Goal: Navigation & Orientation: Find specific page/section

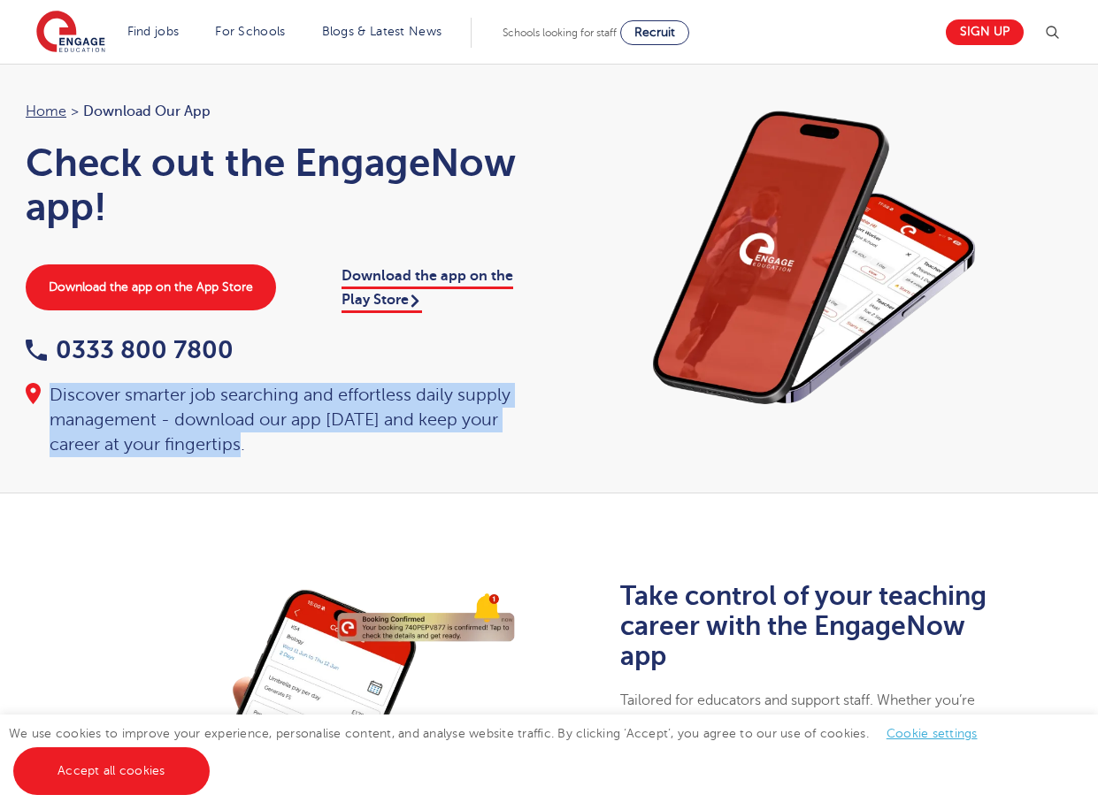
drag, startPoint x: 53, startPoint y: 395, endPoint x: 247, endPoint y: 450, distance: 201.4
click at [247, 450] on div "Discover smarter job searching and effortless daily supply management - downloa…" at bounding box center [279, 420] width 506 height 74
drag, startPoint x: 247, startPoint y: 450, endPoint x: 139, endPoint y: 410, distance: 115.4
click at [139, 410] on div "Discover smarter job searching and effortless daily supply management - downloa…" at bounding box center [279, 420] width 506 height 74
click at [132, 404] on div "Discover smarter job searching and effortless daily supply management - downloa…" at bounding box center [279, 420] width 506 height 74
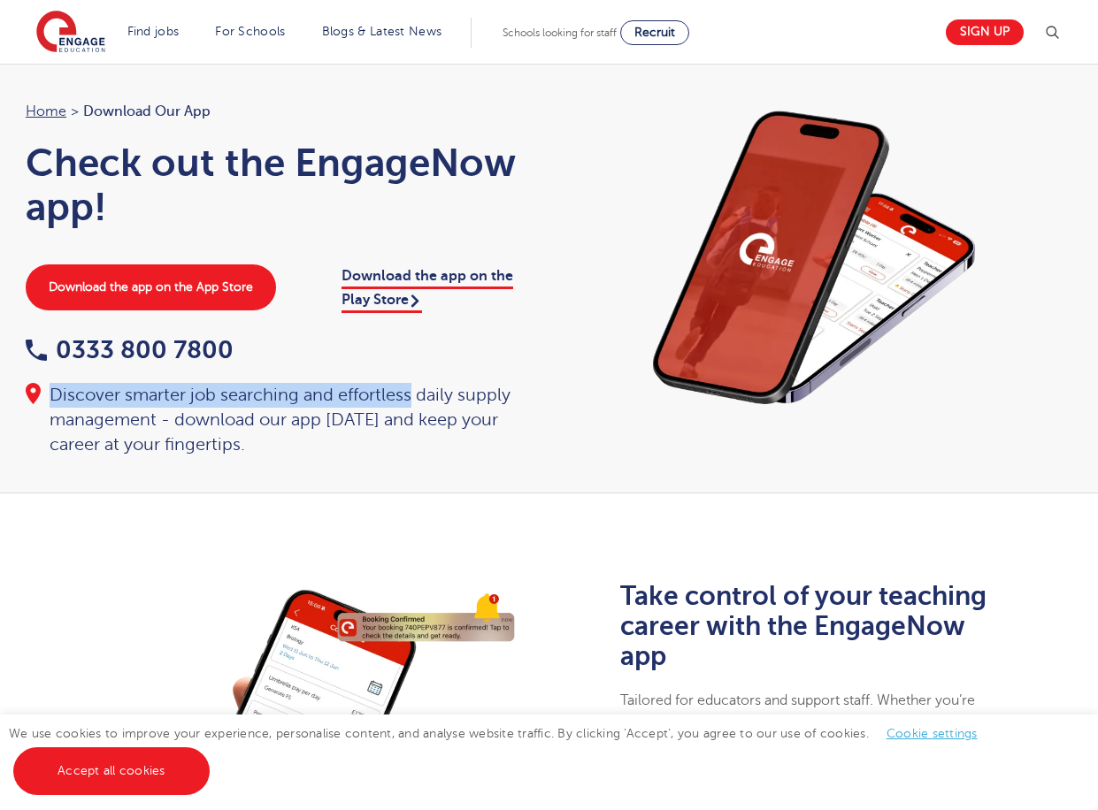
drag, startPoint x: 51, startPoint y: 394, endPoint x: 413, endPoint y: 394, distance: 361.9
click at [413, 394] on div "Discover smarter job searching and effortless daily supply management - downloa…" at bounding box center [279, 420] width 506 height 74
drag, startPoint x: 413, startPoint y: 394, endPoint x: 219, endPoint y: 410, distance: 195.3
click at [219, 410] on div "Discover smarter job searching and effortless daily supply management - downloa…" at bounding box center [279, 420] width 506 height 74
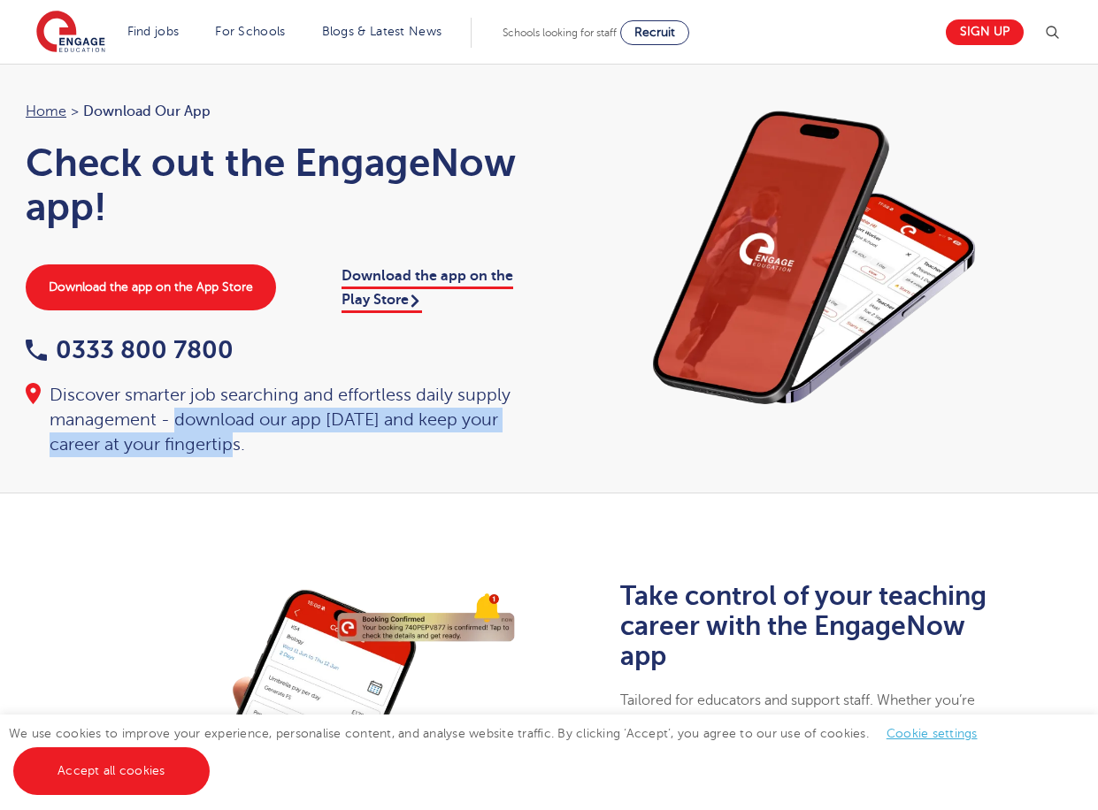
drag, startPoint x: 176, startPoint y: 420, endPoint x: 242, endPoint y: 449, distance: 71.3
click at [242, 449] on div "Discover smarter job searching and effortless daily supply management - downloa…" at bounding box center [279, 420] width 506 height 74
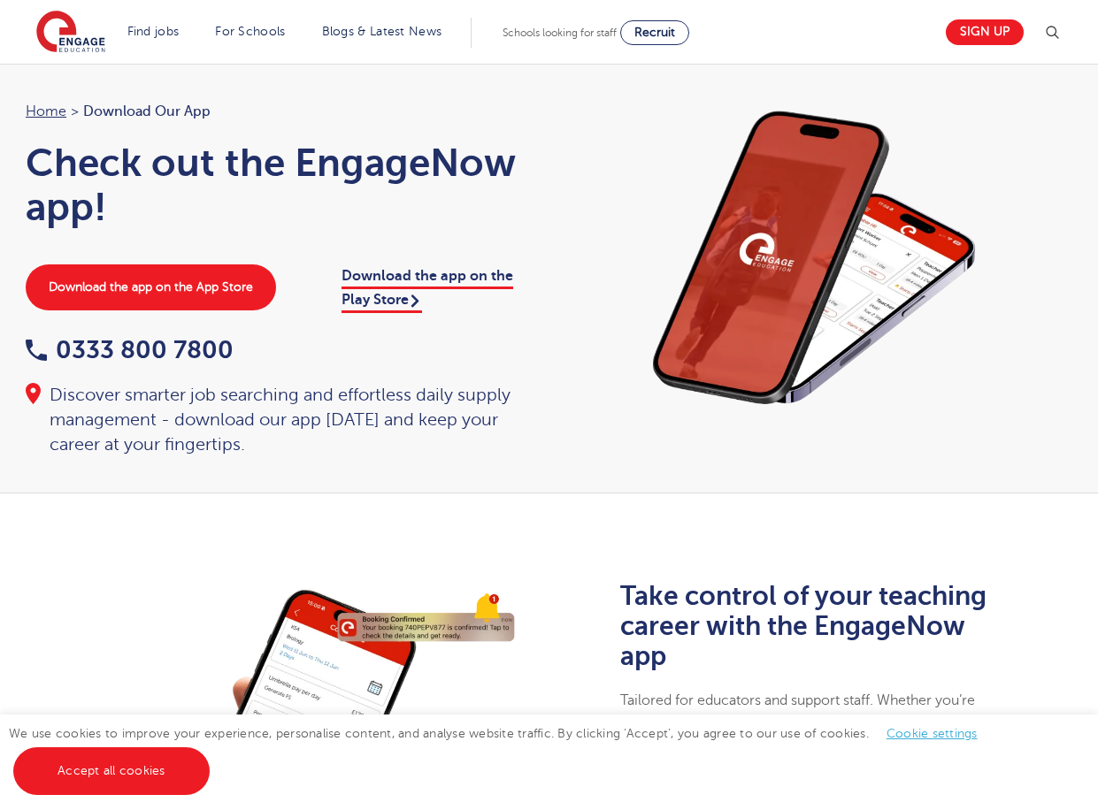
drag, startPoint x: 242, startPoint y: 449, endPoint x: 184, endPoint y: 388, distance: 83.2
click at [184, 388] on div "Discover smarter job searching and effortless daily supply management - downloa…" at bounding box center [279, 420] width 506 height 74
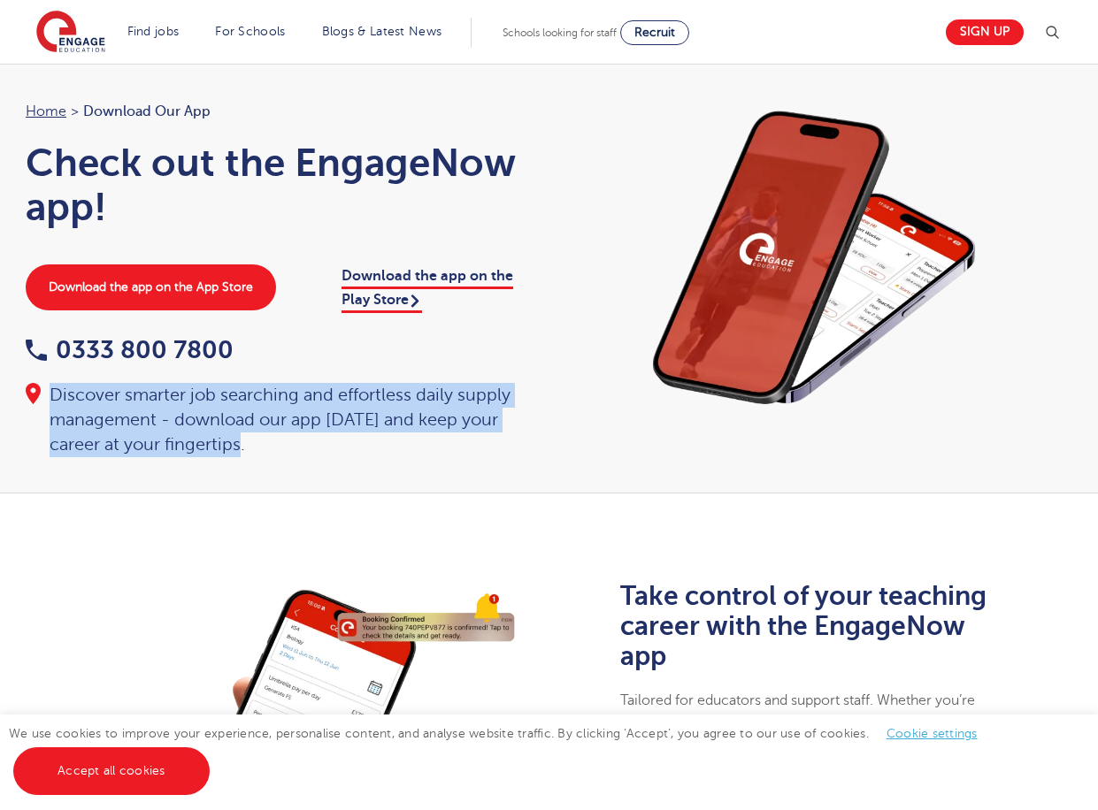
drag, startPoint x: 49, startPoint y: 399, endPoint x: 249, endPoint y: 447, distance: 205.6
click at [249, 447] on div "Discover smarter job searching and effortless daily supply management - downloa…" at bounding box center [279, 420] width 506 height 74
drag, startPoint x: 249, startPoint y: 447, endPoint x: 159, endPoint y: 408, distance: 97.5
click at [159, 408] on div "Discover smarter job searching and effortless daily supply management - downloa…" at bounding box center [279, 420] width 506 height 74
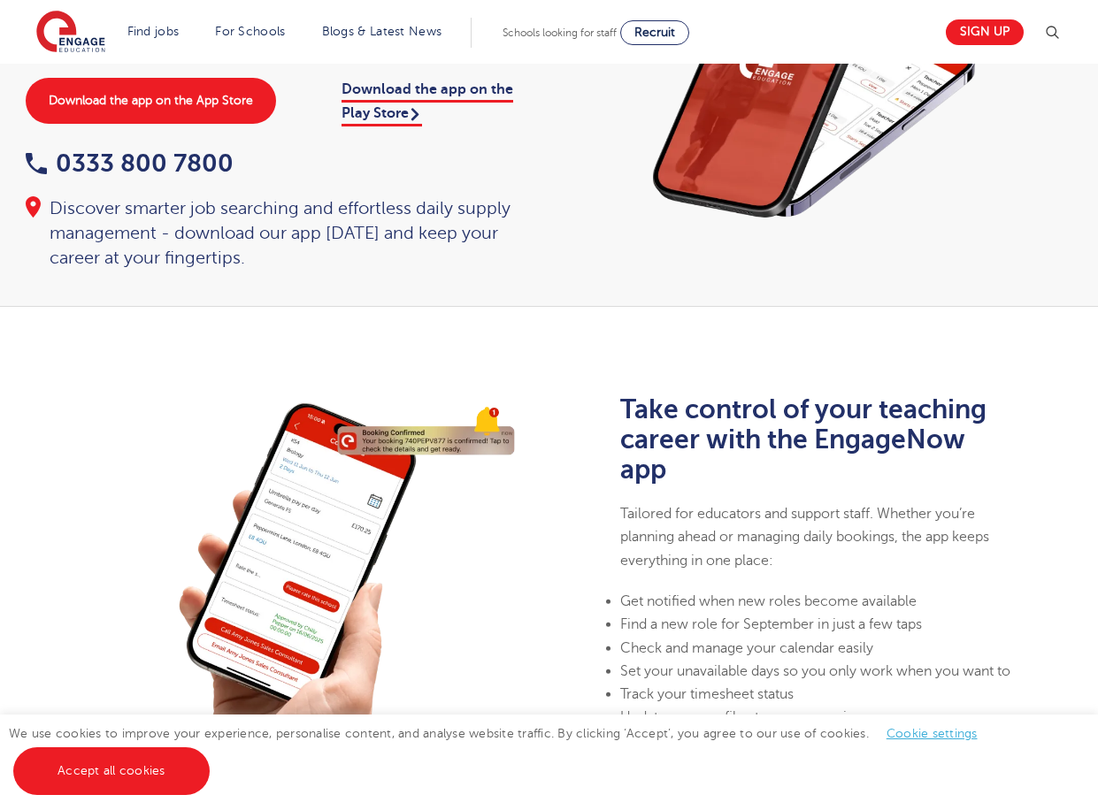
scroll to position [265, 0]
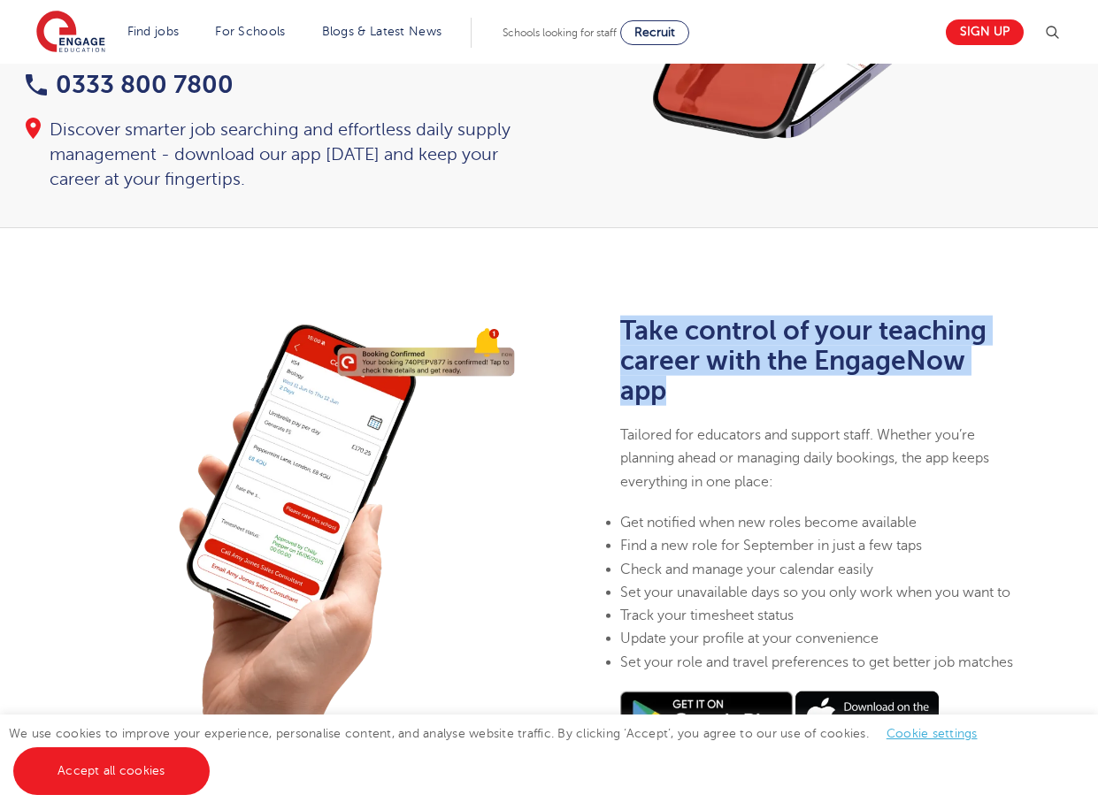
drag, startPoint x: 622, startPoint y: 304, endPoint x: 677, endPoint y: 370, distance: 85.4
click at [677, 370] on h2 "Take control of your teaching career with the EngageNow app" at bounding box center [817, 361] width 395 height 90
drag, startPoint x: 677, startPoint y: 370, endPoint x: 664, endPoint y: 369, distance: 12.4
click at [664, 369] on b "Take control of your teaching career with the EngageNow app" at bounding box center [803, 361] width 366 height 90
drag, startPoint x: 619, startPoint y: 303, endPoint x: 916, endPoint y: 364, distance: 302.6
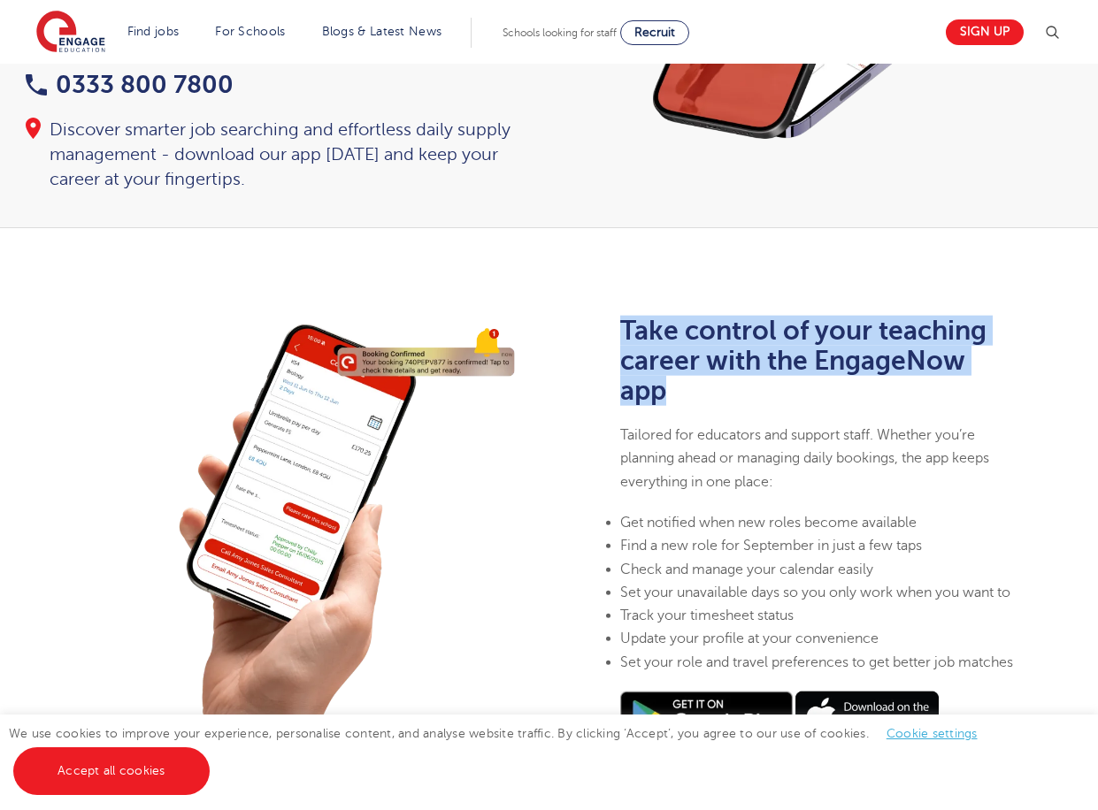
click at [916, 364] on h2 "Take control of your teaching career with the EngageNow app" at bounding box center [817, 361] width 395 height 90
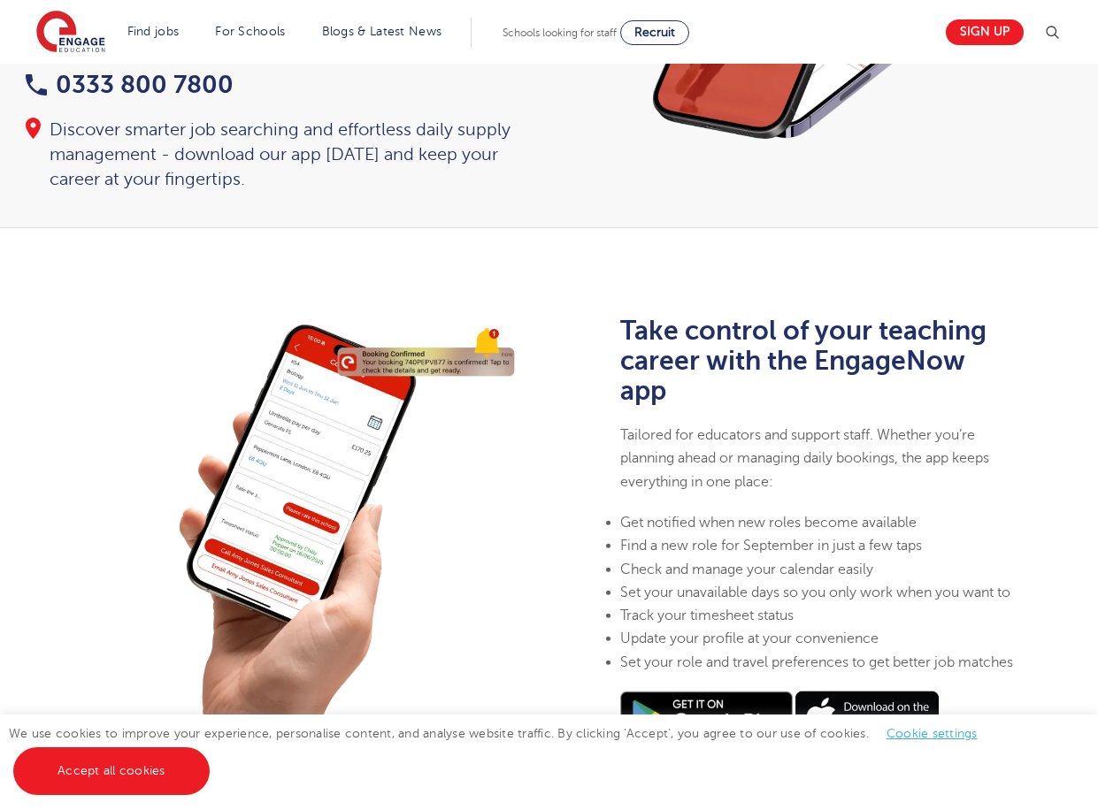
drag, startPoint x: 916, startPoint y: 364, endPoint x: 856, endPoint y: 394, distance: 67.3
click at [883, 387] on div "Take control of your teaching career with the EngageNow app Tailored for educat…" at bounding box center [817, 529] width 395 height 427
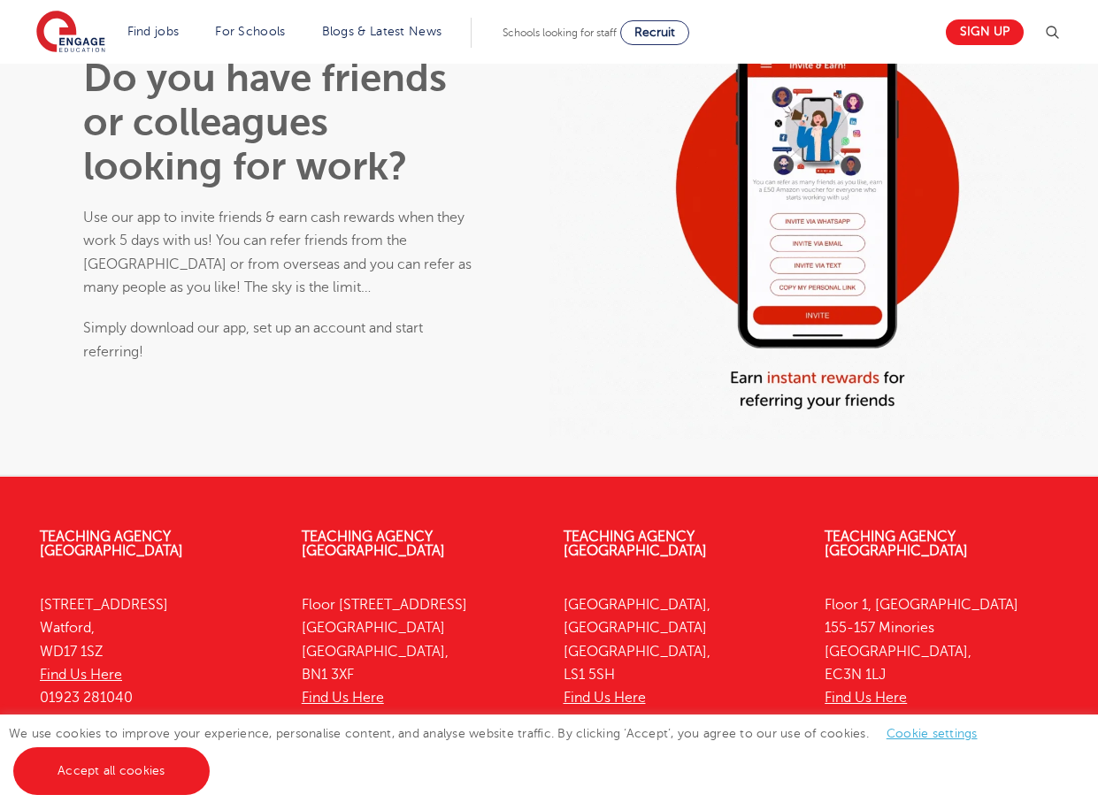
scroll to position [938, 0]
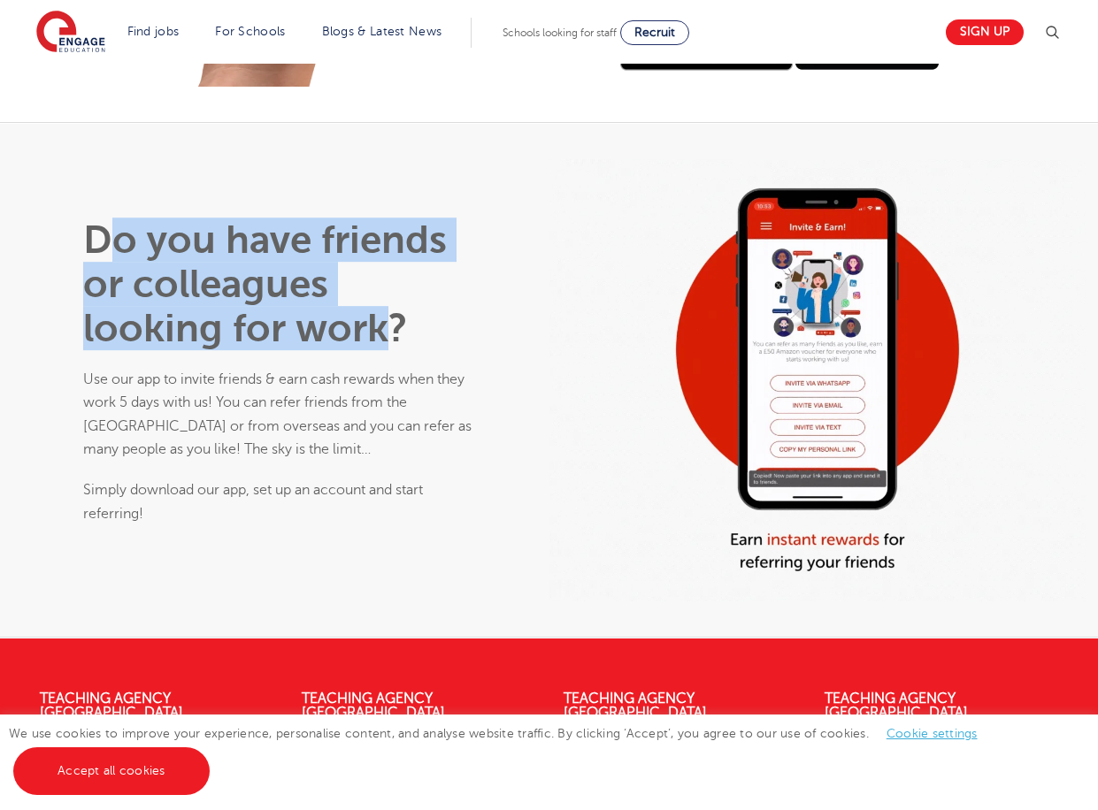
drag, startPoint x: 206, startPoint y: 253, endPoint x: 238, endPoint y: 333, distance: 85.8
click at [238, 333] on h1 "Do you have friends or colleagues looking for work?" at bounding box center [280, 284] width 395 height 133
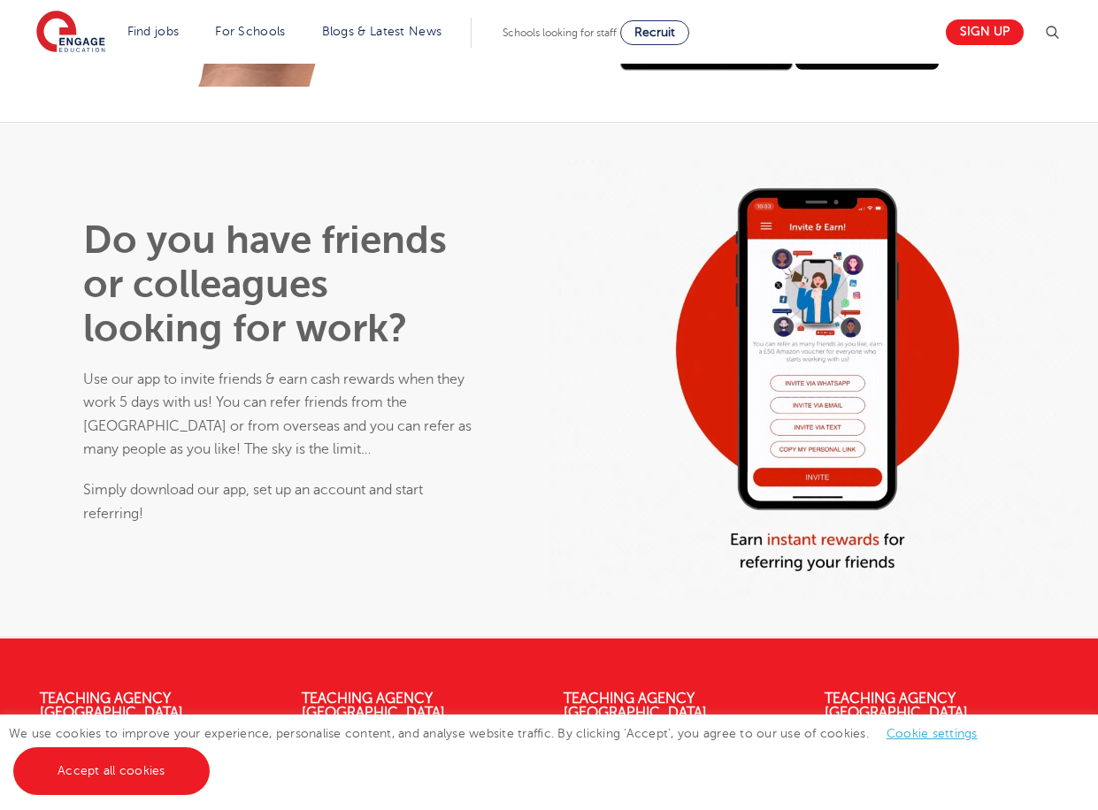
drag, startPoint x: 238, startPoint y: 333, endPoint x: 324, endPoint y: 463, distance: 155.8
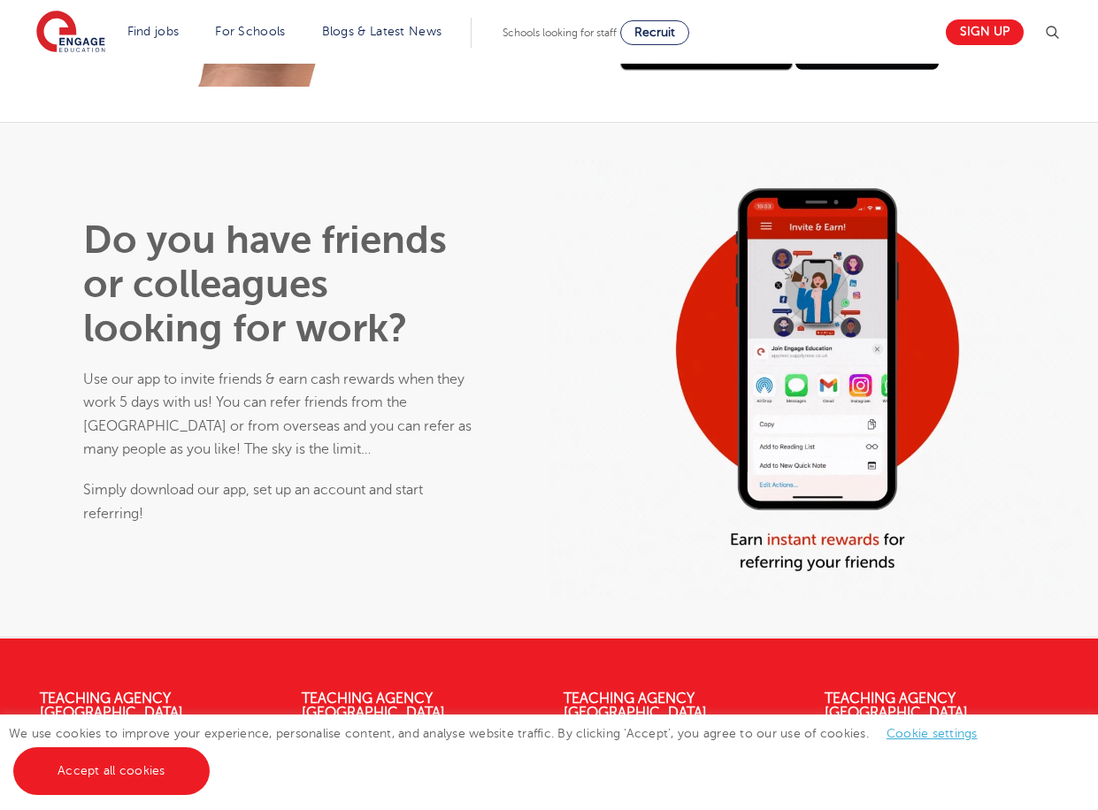
click at [311, 489] on p "Simply download our app, set up an account and start referring!" at bounding box center [280, 502] width 395 height 47
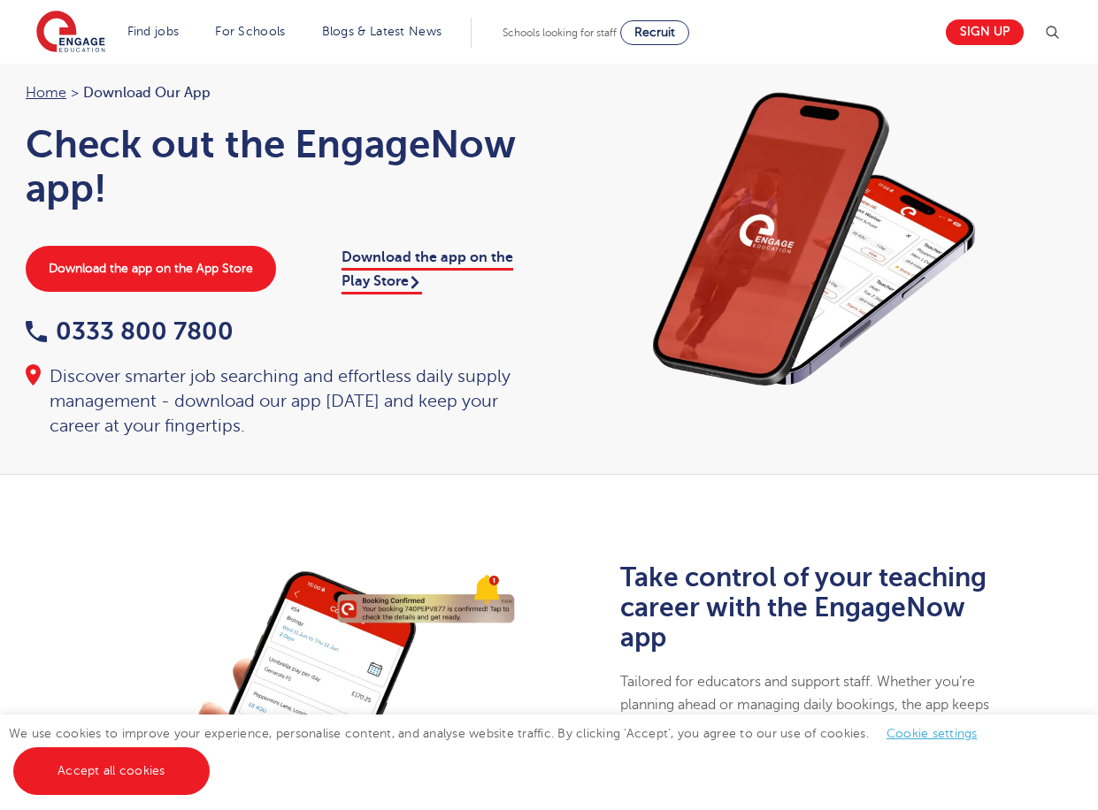
scroll to position [0, 0]
